Goal: Find specific page/section

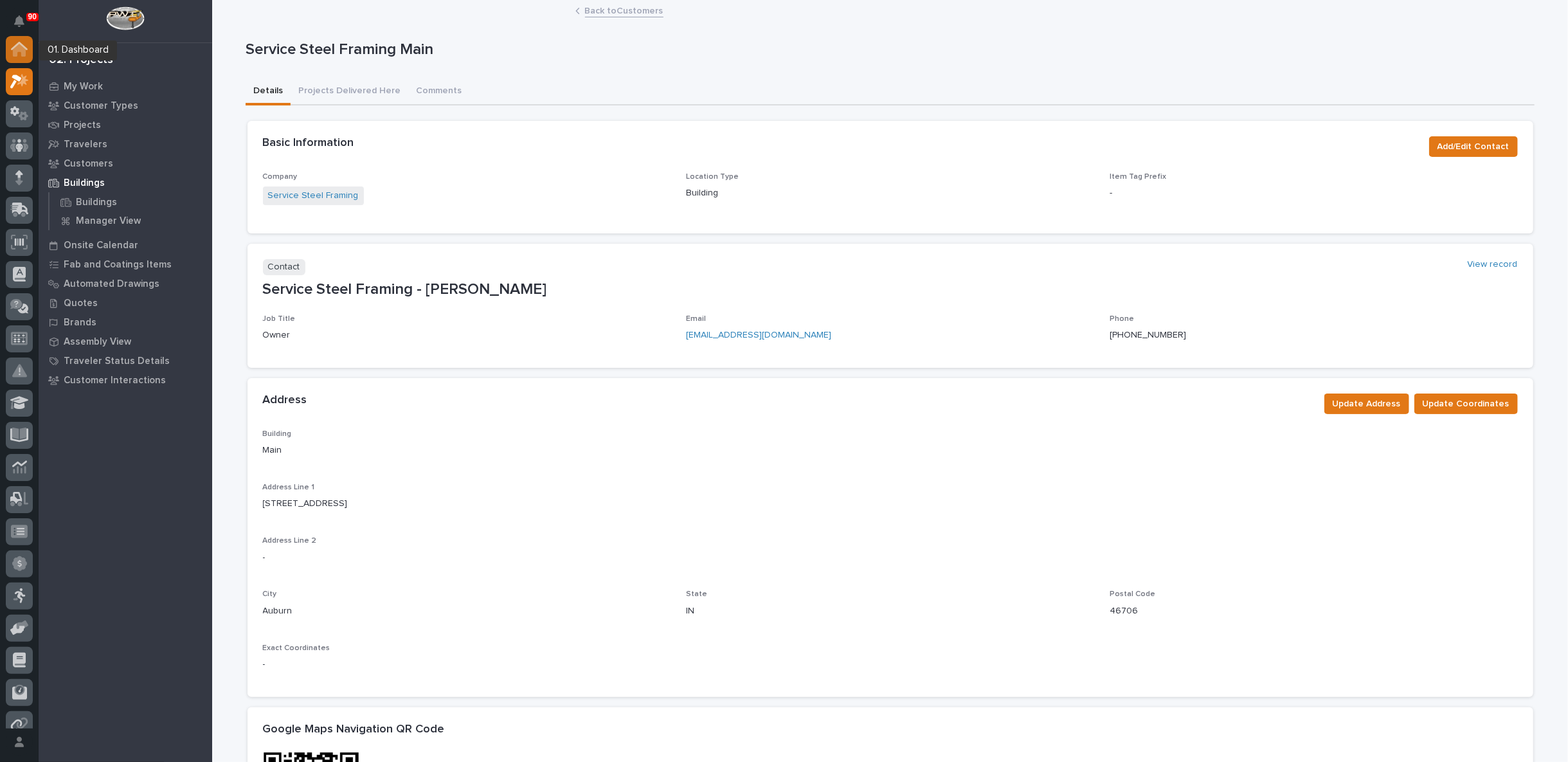
click at [22, 40] on div at bounding box center [19, 50] width 27 height 27
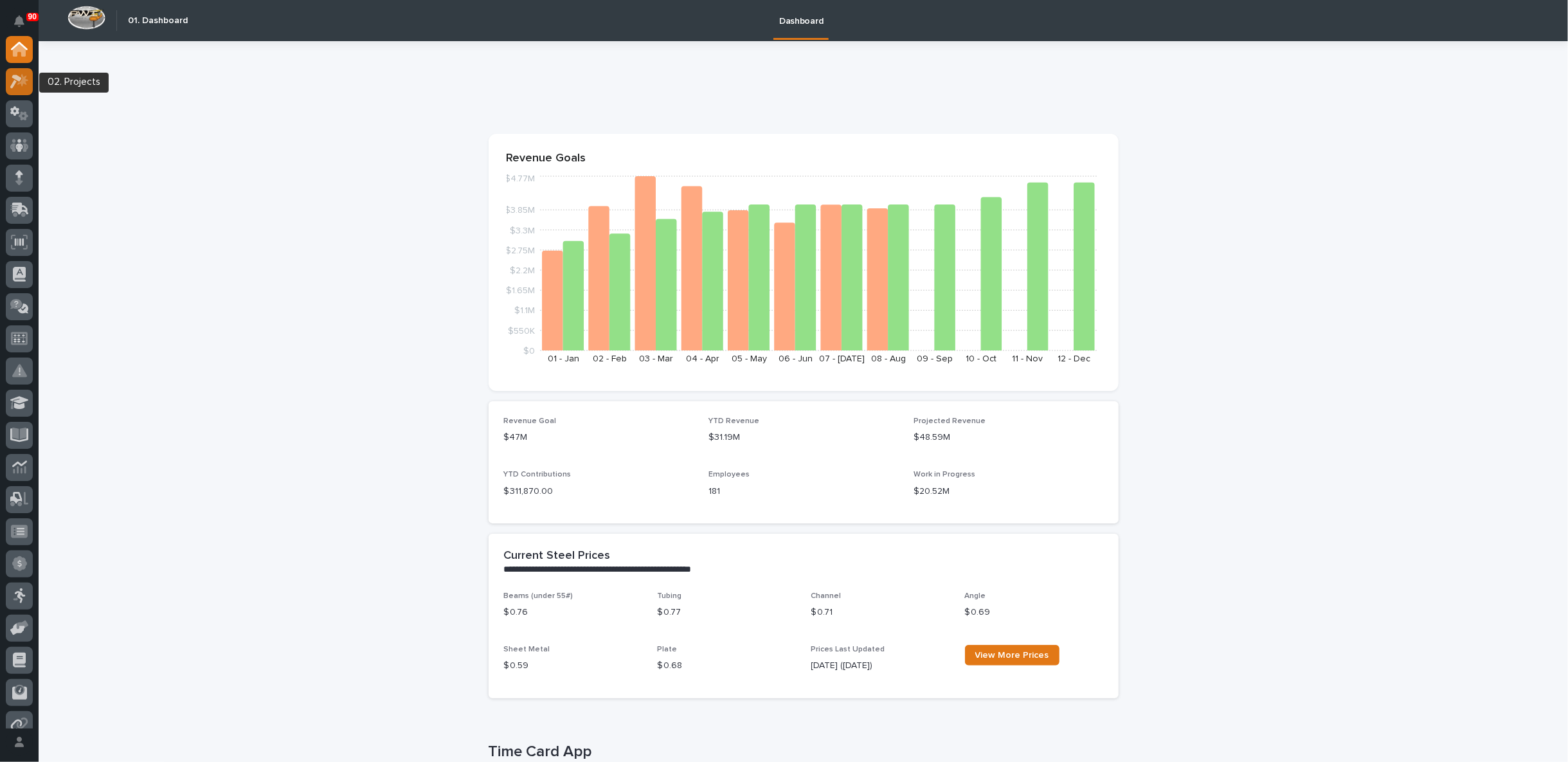
click at [18, 81] on icon at bounding box center [19, 81] width 18 height 14
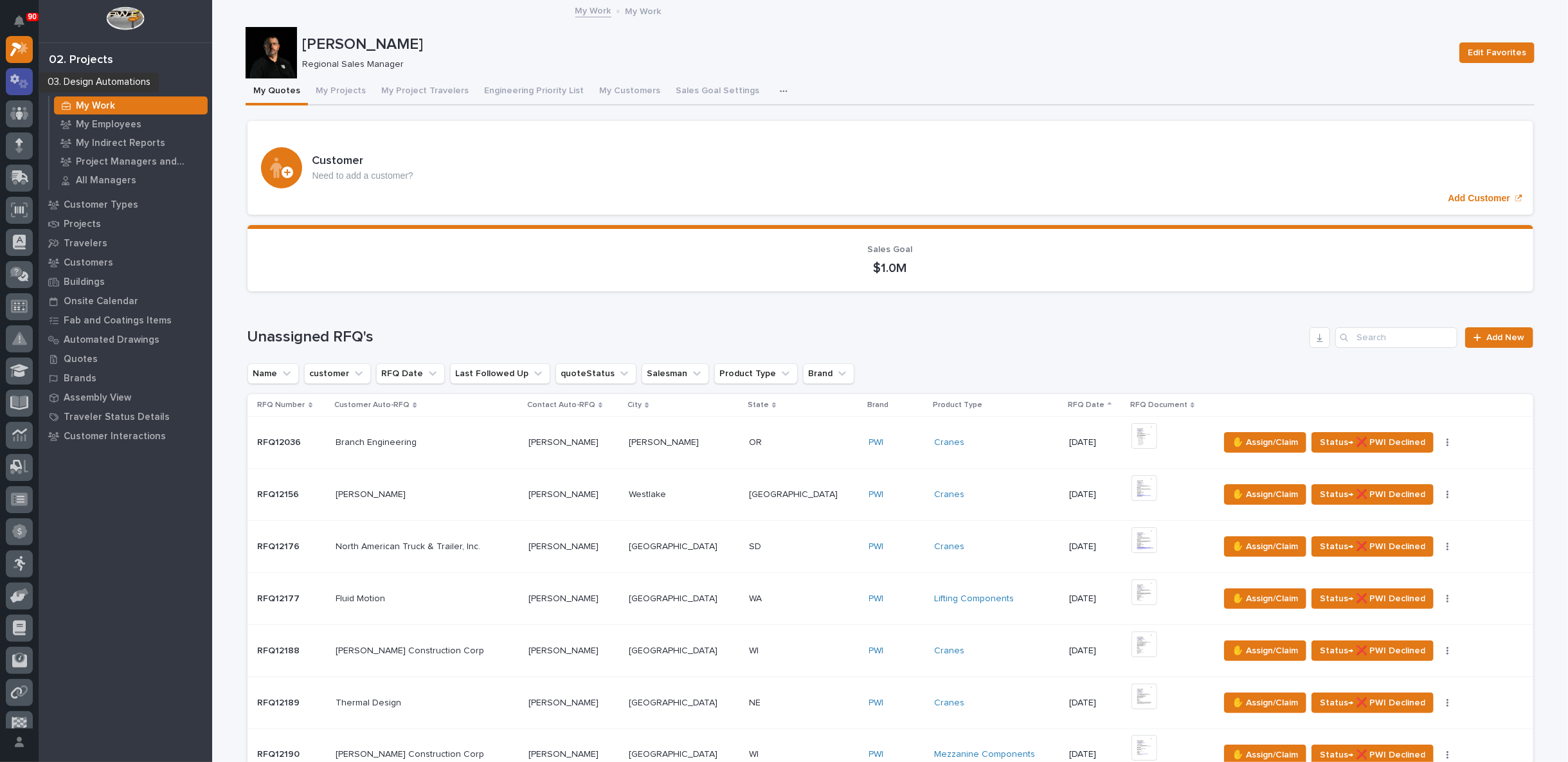
click at [19, 81] on icon at bounding box center [19, 81] width 18 height 14
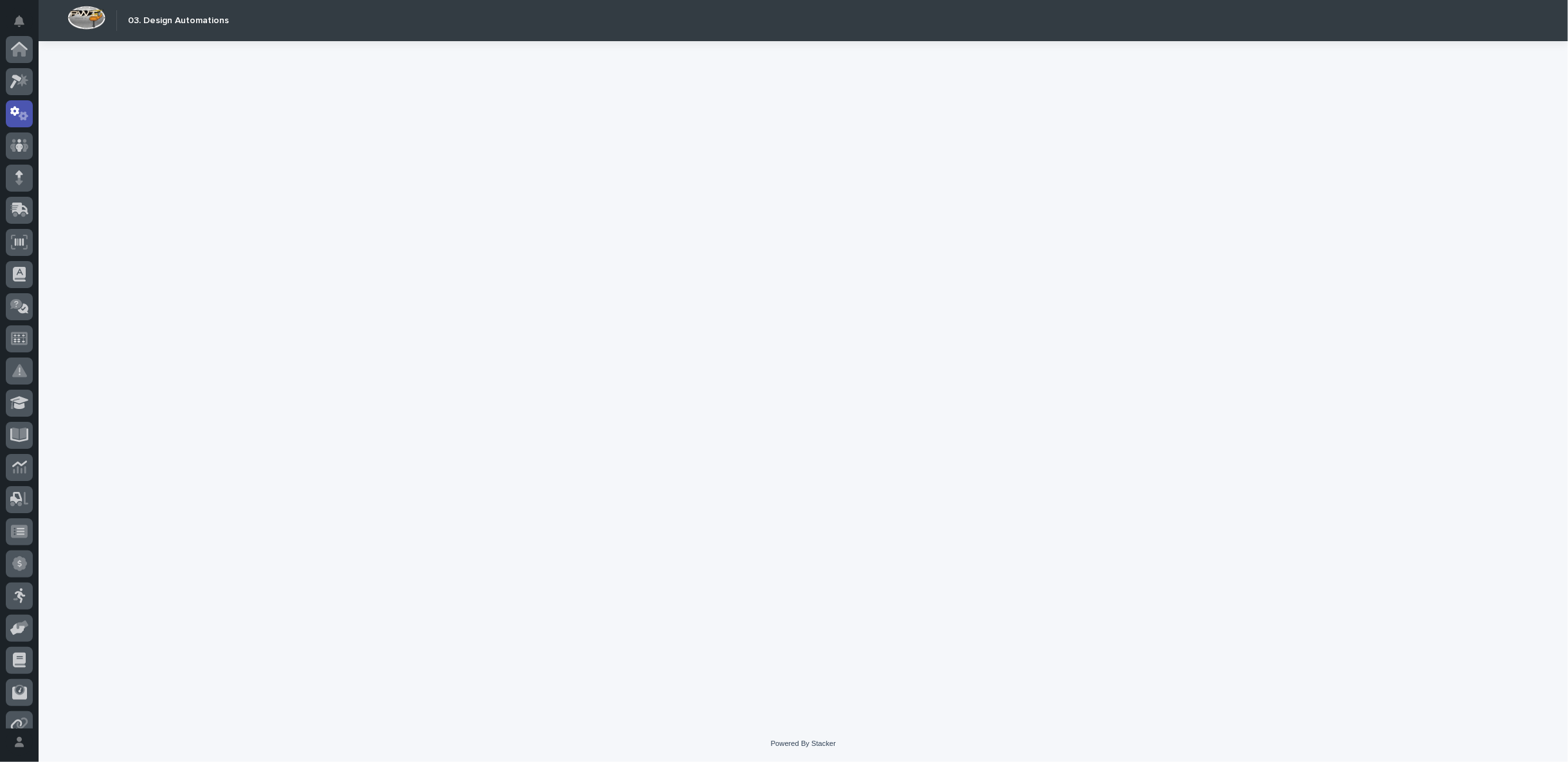
scroll to position [63, 0]
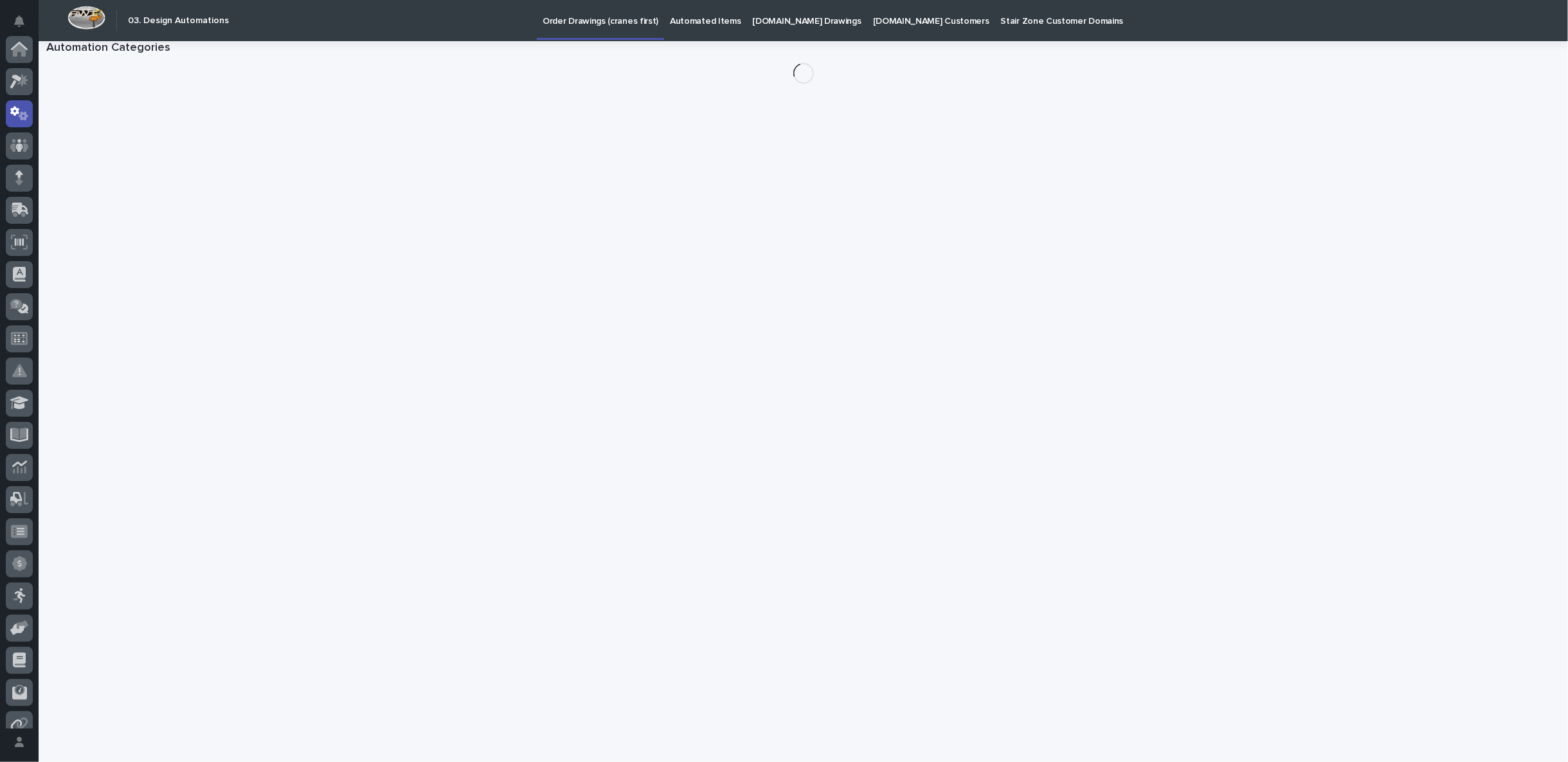
scroll to position [63, 0]
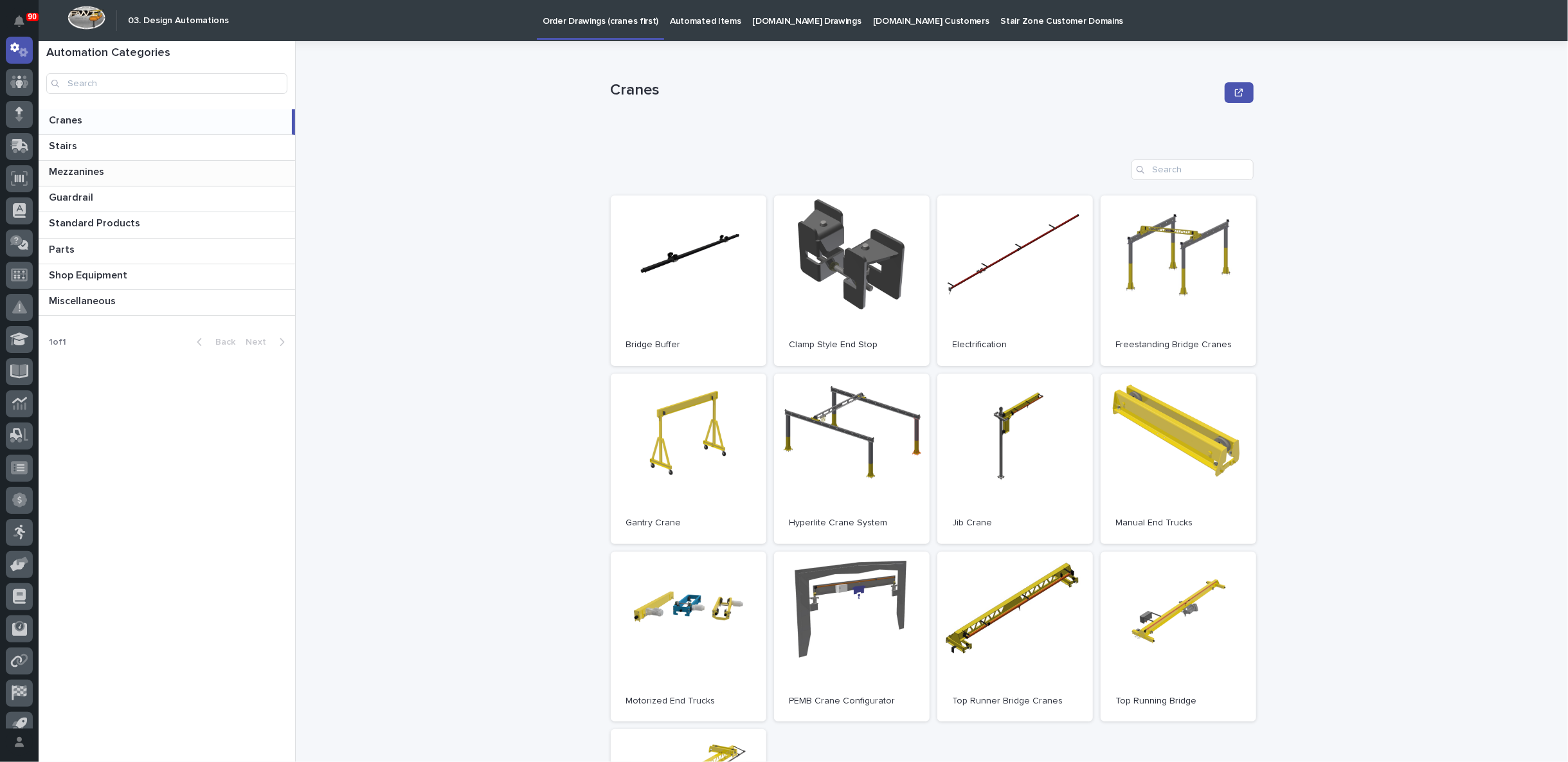
click at [89, 177] on p "Mezzanines" at bounding box center [78, 170] width 58 height 14
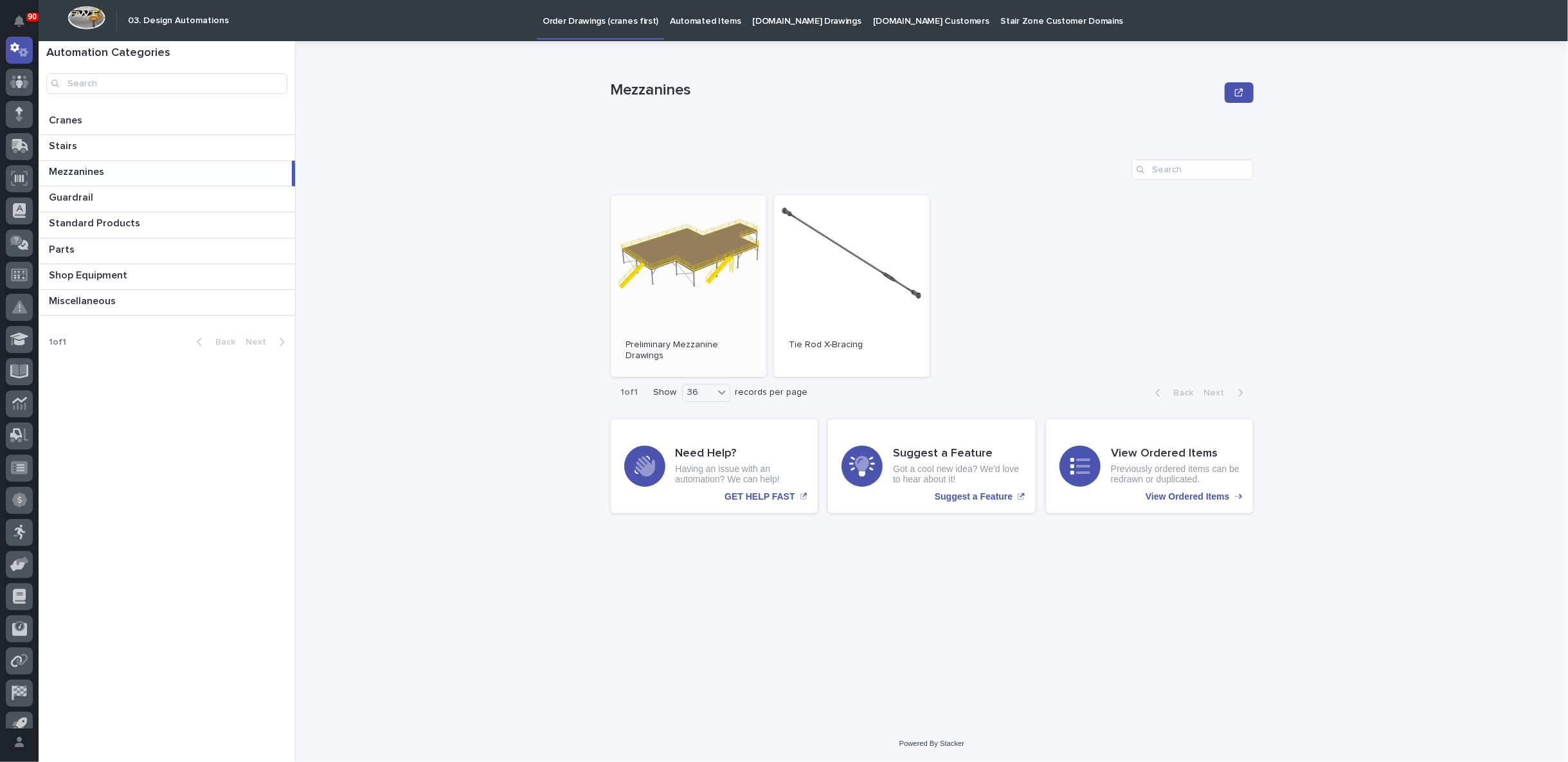
click at [717, 258] on link "Open" at bounding box center [688, 285] width 155 height 181
